Goal: Register for event/course

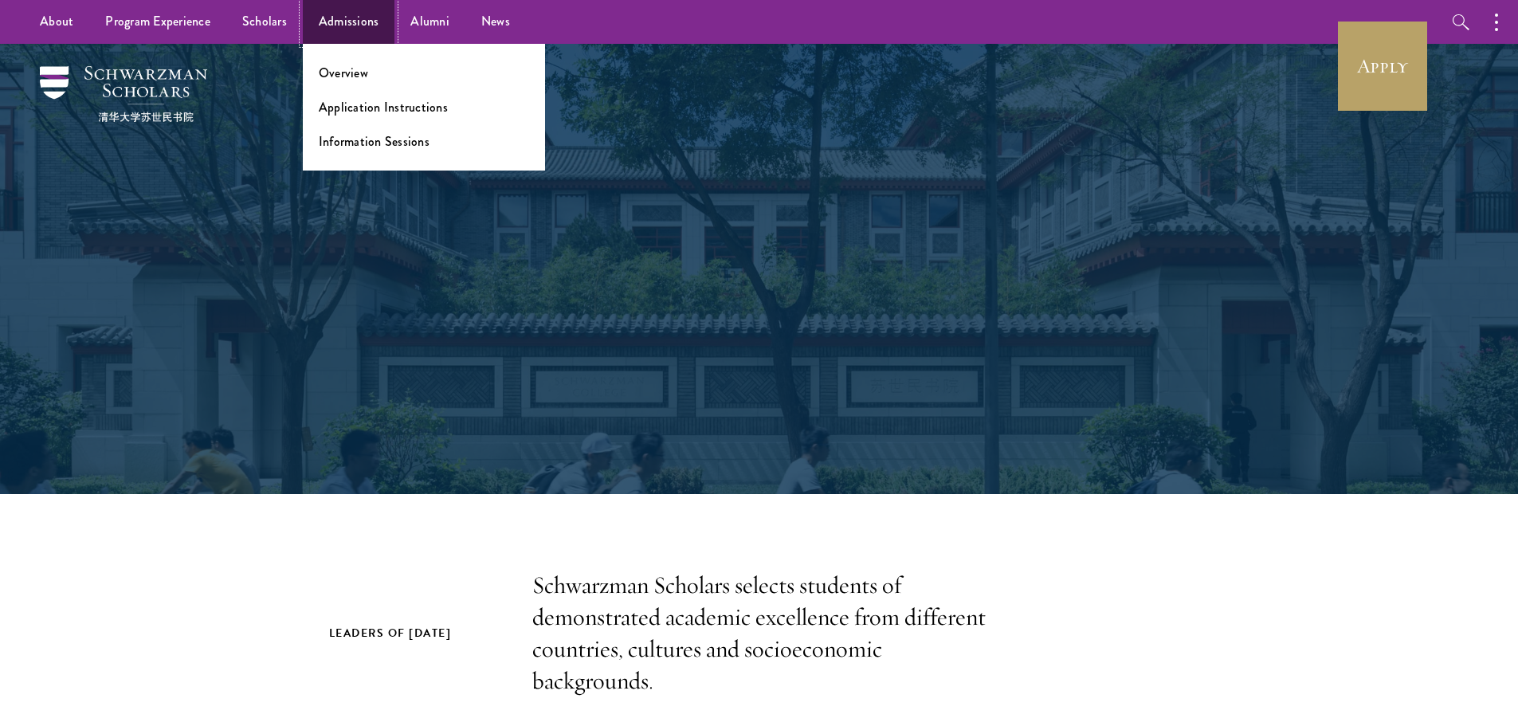
click at [343, 16] on link "Admissions" at bounding box center [349, 22] width 92 height 44
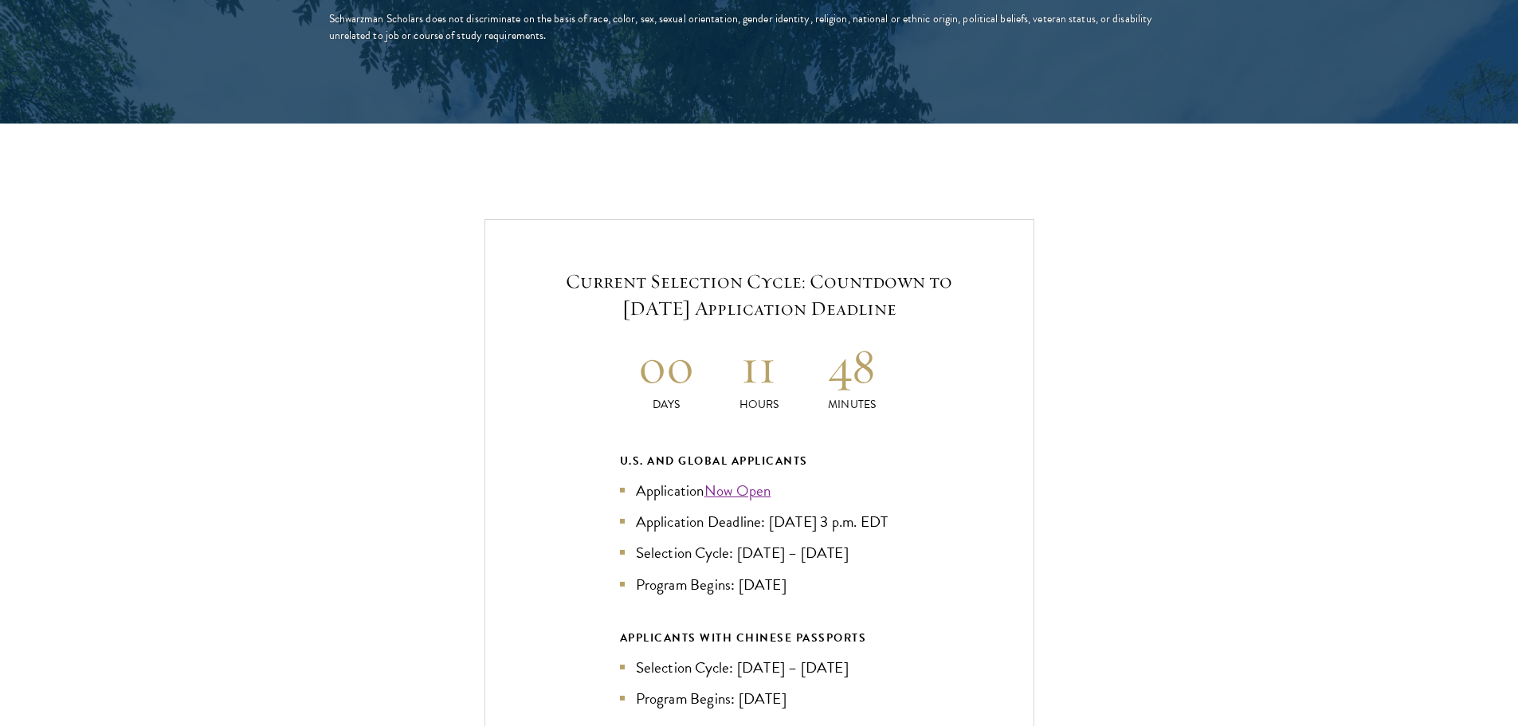
scroll to position [3267, 0]
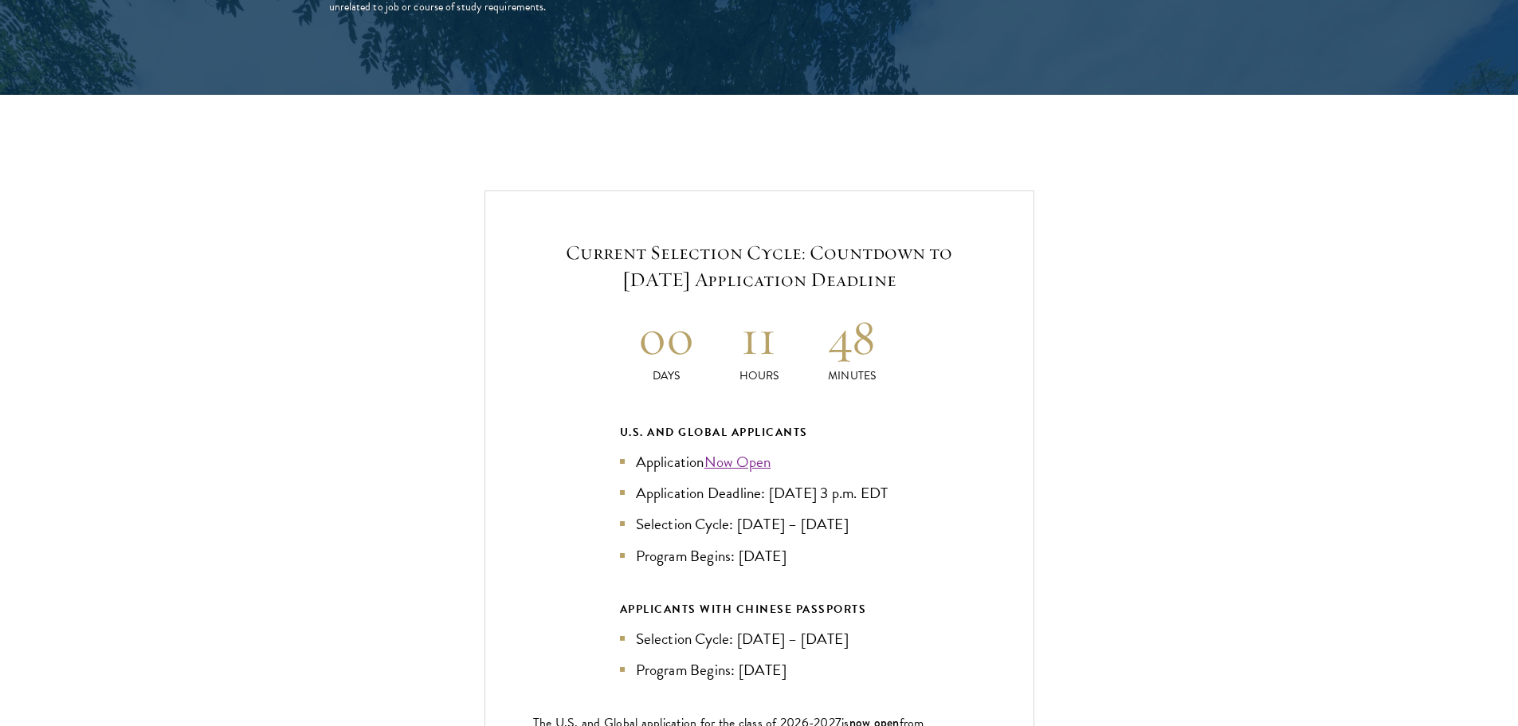
drag, startPoint x: 874, startPoint y: 320, endPoint x: 891, endPoint y: 314, distance: 17.6
click at [891, 314] on h2 "48" at bounding box center [852, 338] width 93 height 60
click at [1097, 354] on div "Current Selection Cycle: Countdown to September 10, 2025 Application Deadline 0…" at bounding box center [759, 529] width 1359 height 678
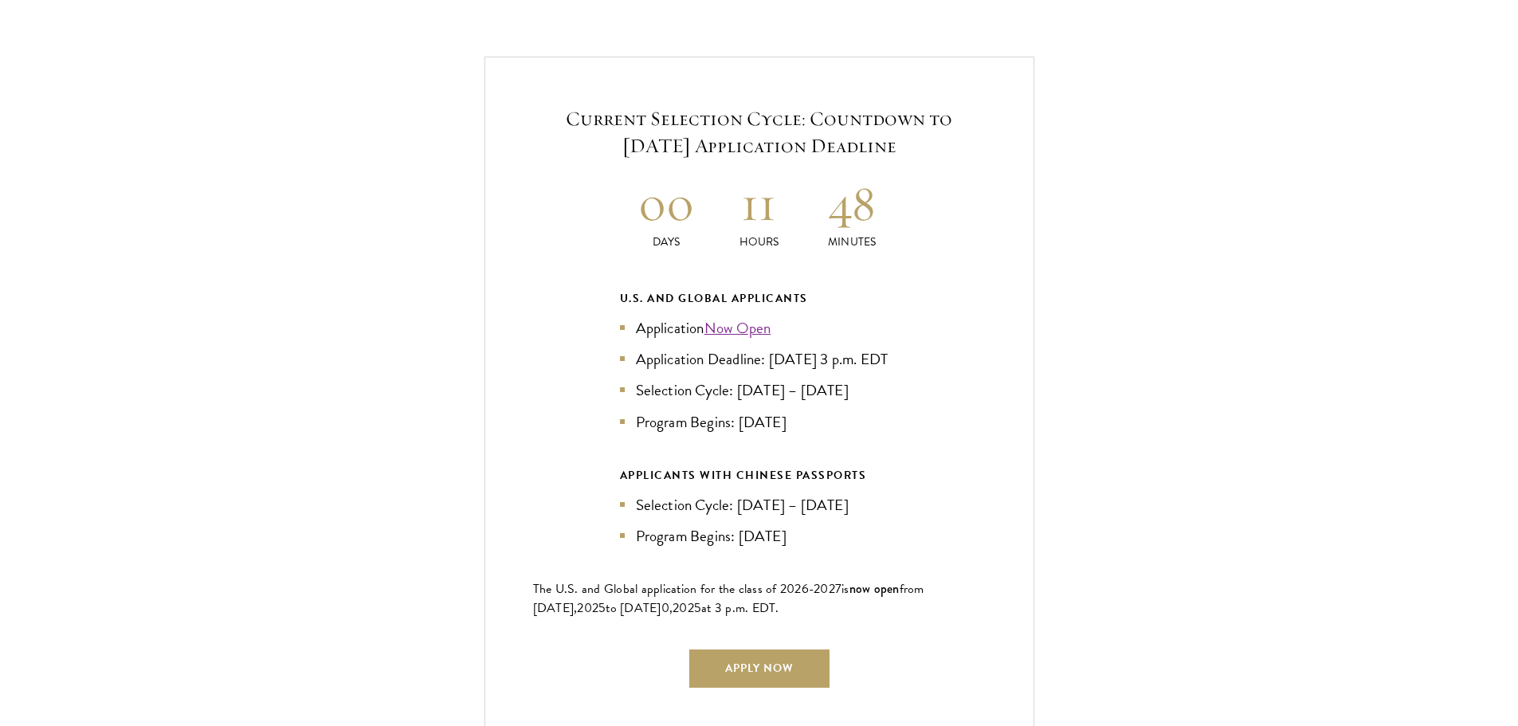
scroll to position [3426, 0]
